Goal: Task Accomplishment & Management: Use online tool/utility

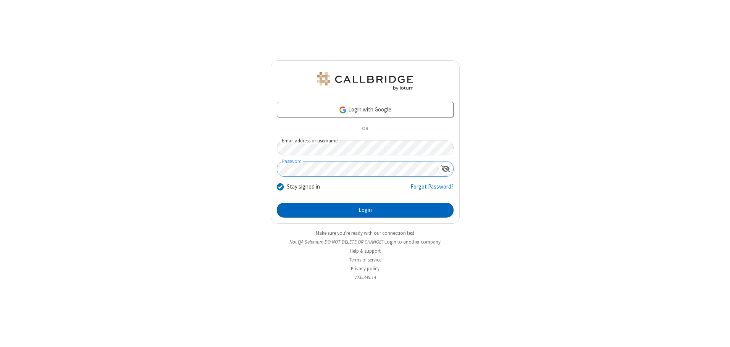
click at [365, 210] on button "Login" at bounding box center [365, 210] width 177 height 15
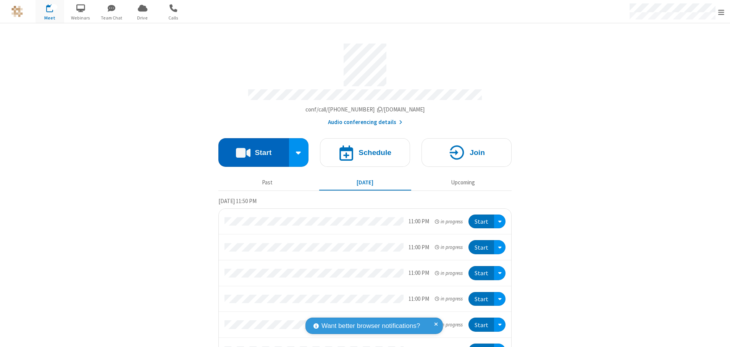
click at [250, 150] on button "Start" at bounding box center [253, 152] width 71 height 29
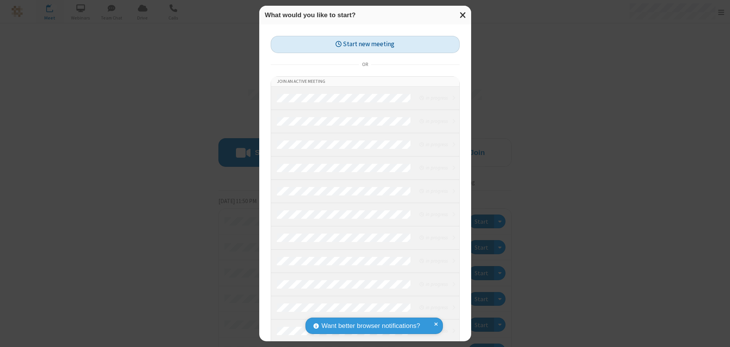
click at [363, 44] on button "Start new meeting" at bounding box center [365, 44] width 189 height 17
